Goal: Information Seeking & Learning: Find specific fact

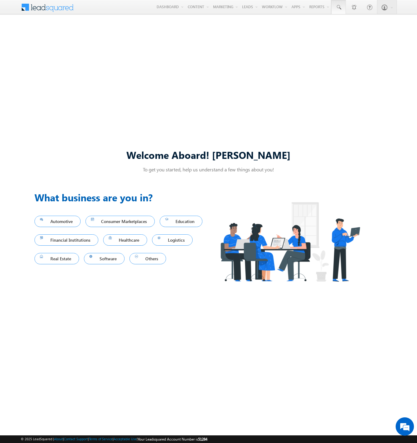
click at [338, 7] on span at bounding box center [339, 7] width 6 height 6
type input "8975855022"
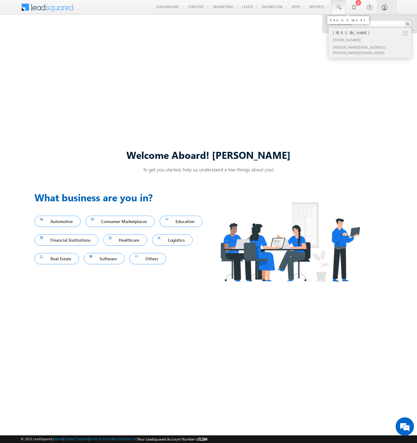
click at [373, 33] on div "[PERSON_NAME]" at bounding box center [373, 32] width 82 height 7
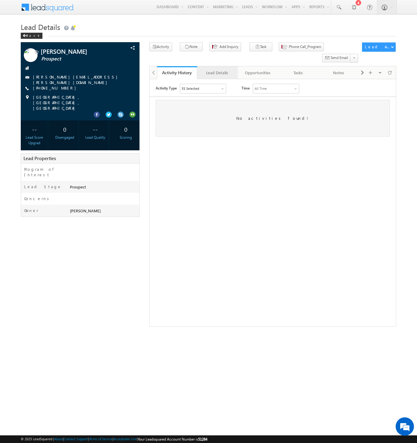
click at [217, 69] on div "Lead Details" at bounding box center [217, 72] width 30 height 7
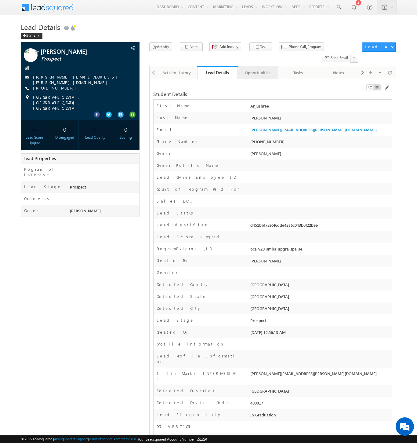
click at [257, 69] on div "Opportunities" at bounding box center [258, 72] width 30 height 7
